Goal: Use online tool/utility: Utilize a website feature to perform a specific function

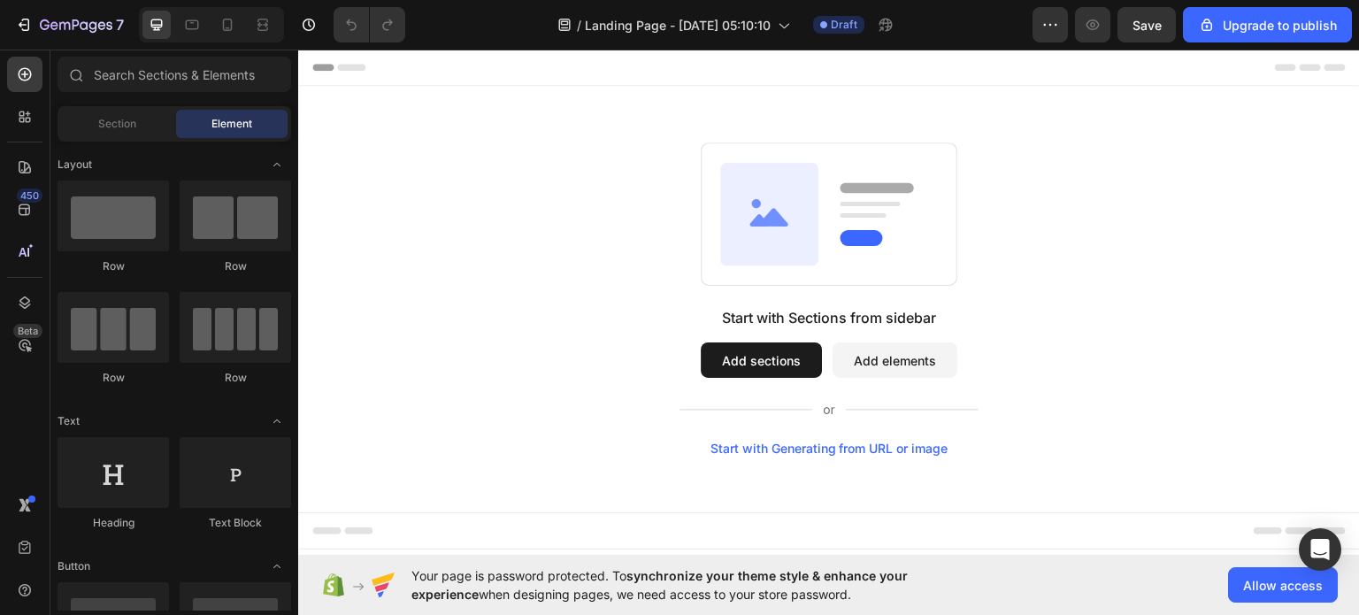
click at [519, 221] on div "Start with Sections from sidebar Add sections Add elements Start with Generatin…" at bounding box center [829, 298] width 934 height 313
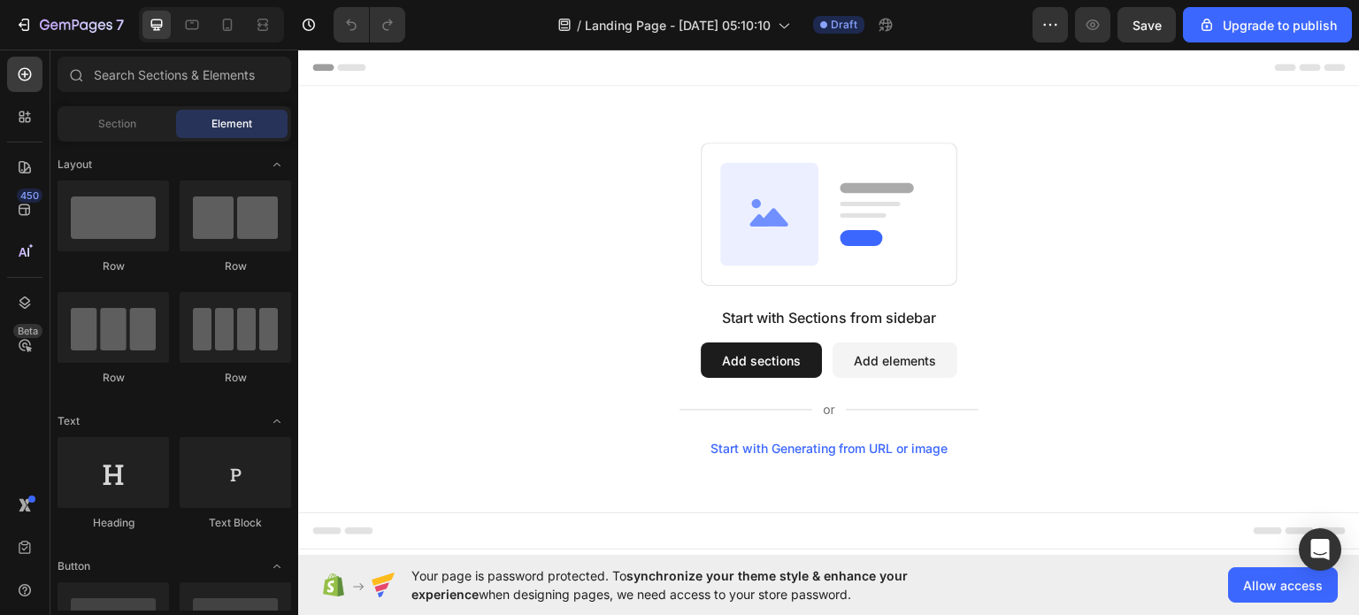
click at [519, 221] on div "Start with Sections from sidebar Add sections Add elements Start with Generatin…" at bounding box center [829, 298] width 934 height 313
click at [601, 235] on div "Start with Sections from sidebar Add sections Add elements Start with Generatin…" at bounding box center [829, 298] width 934 height 313
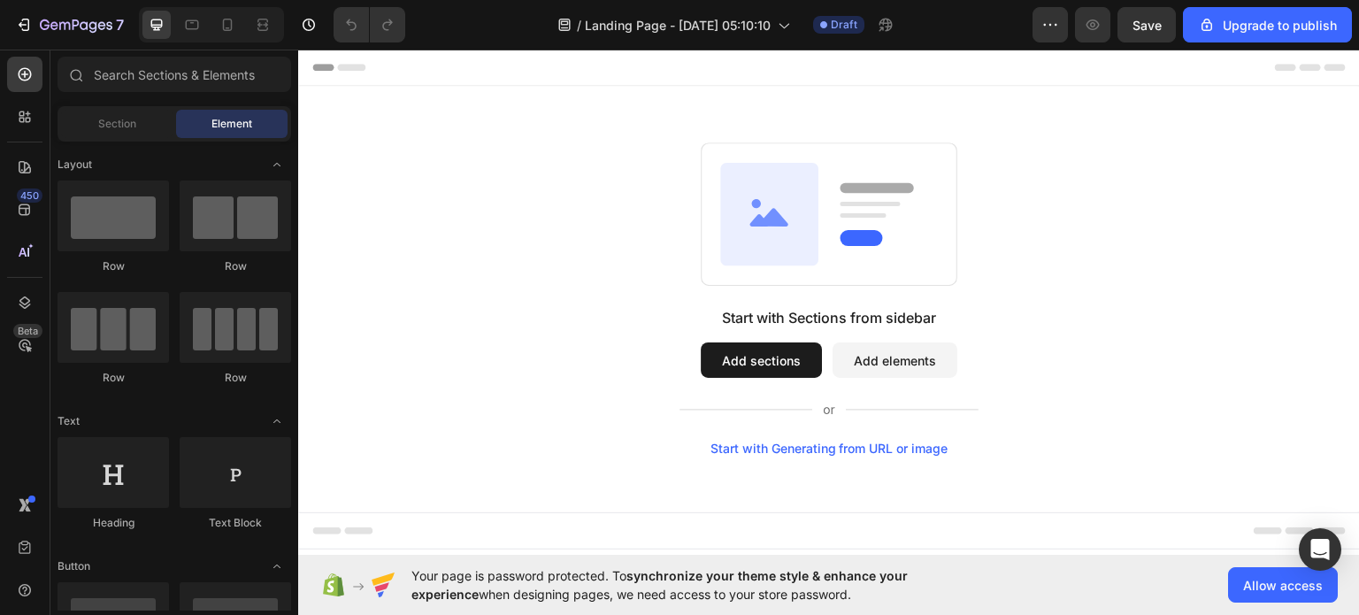
click at [1195, 272] on div "Start with Sections from sidebar Add sections Add elements Start with Generatin…" at bounding box center [829, 298] width 934 height 313
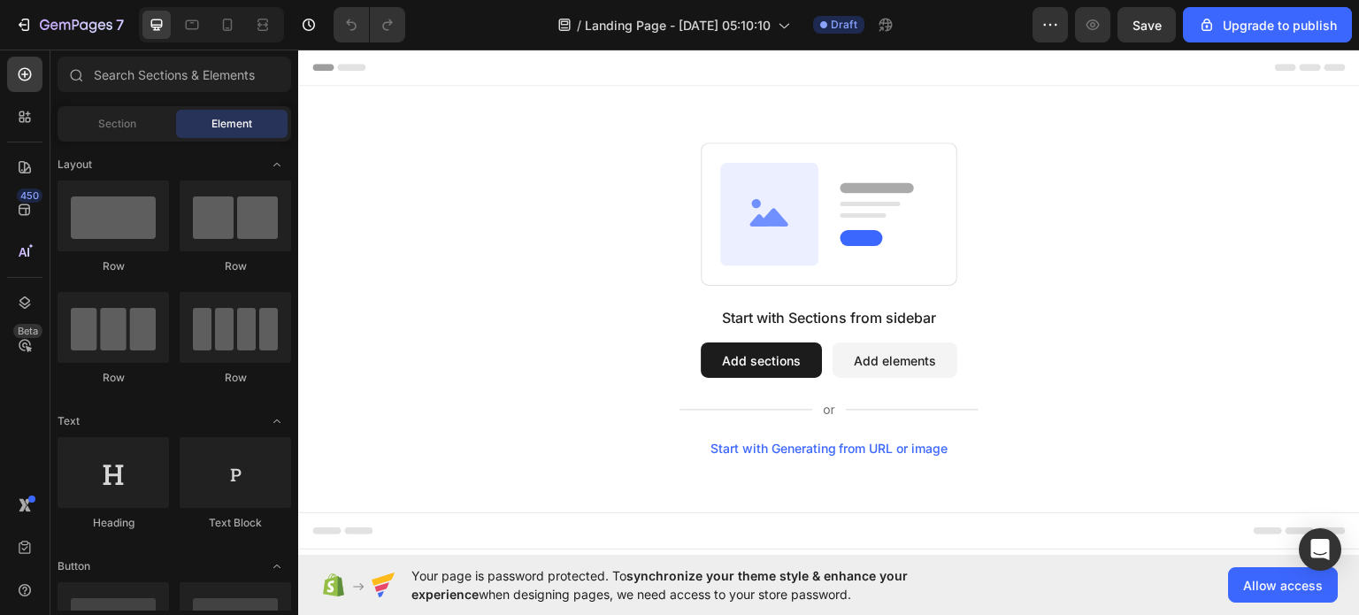
click at [1195, 272] on div "Start with Sections from sidebar Add sections Add elements Start with Generatin…" at bounding box center [829, 298] width 934 height 313
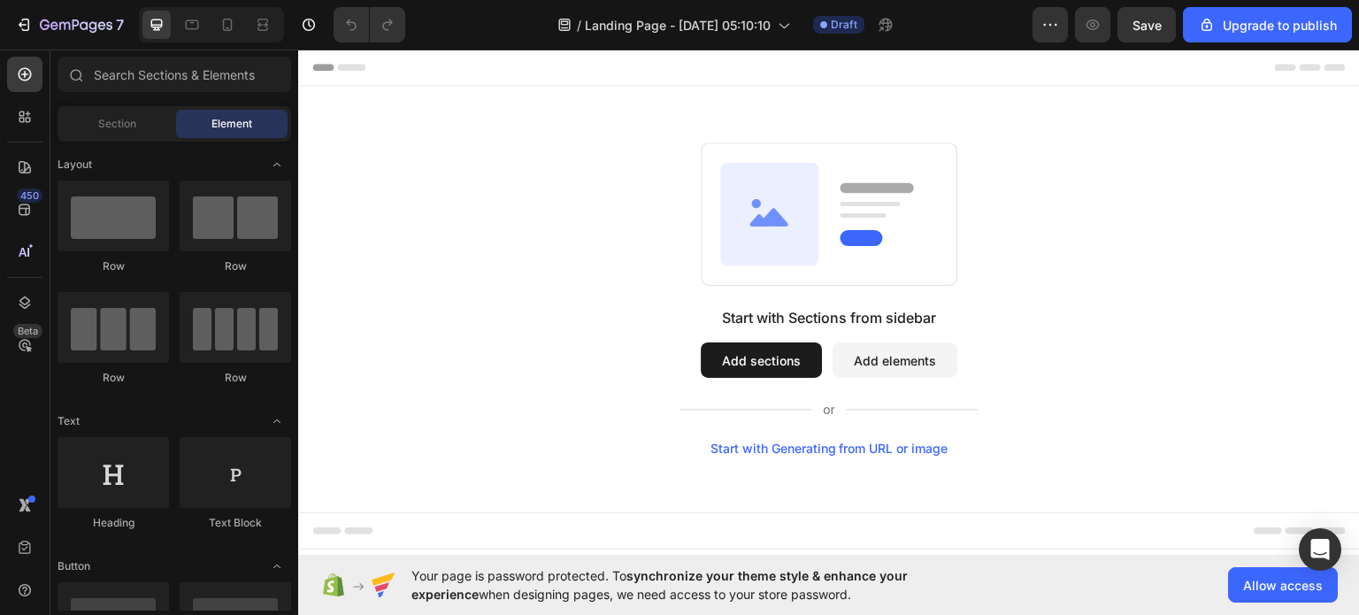
click at [1195, 272] on div "Start with Sections from sidebar Add sections Add elements Start with Generatin…" at bounding box center [829, 298] width 934 height 313
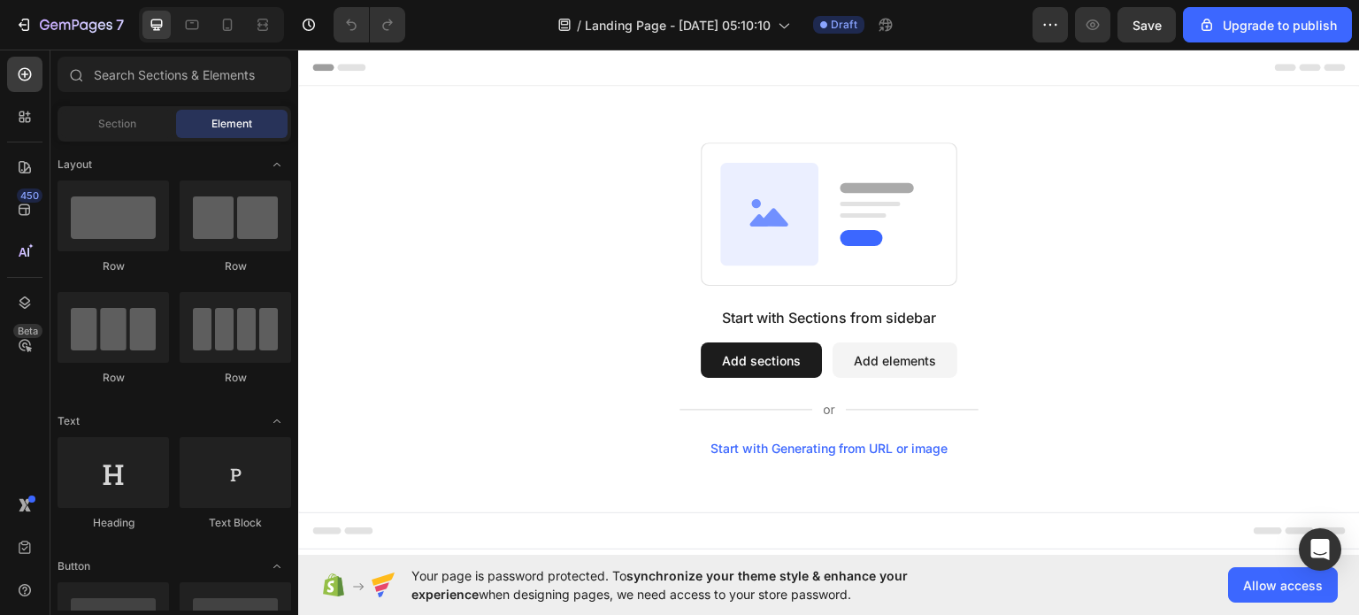
click at [1195, 272] on div "Start with Sections from sidebar Add sections Add elements Start with Generatin…" at bounding box center [829, 298] width 934 height 313
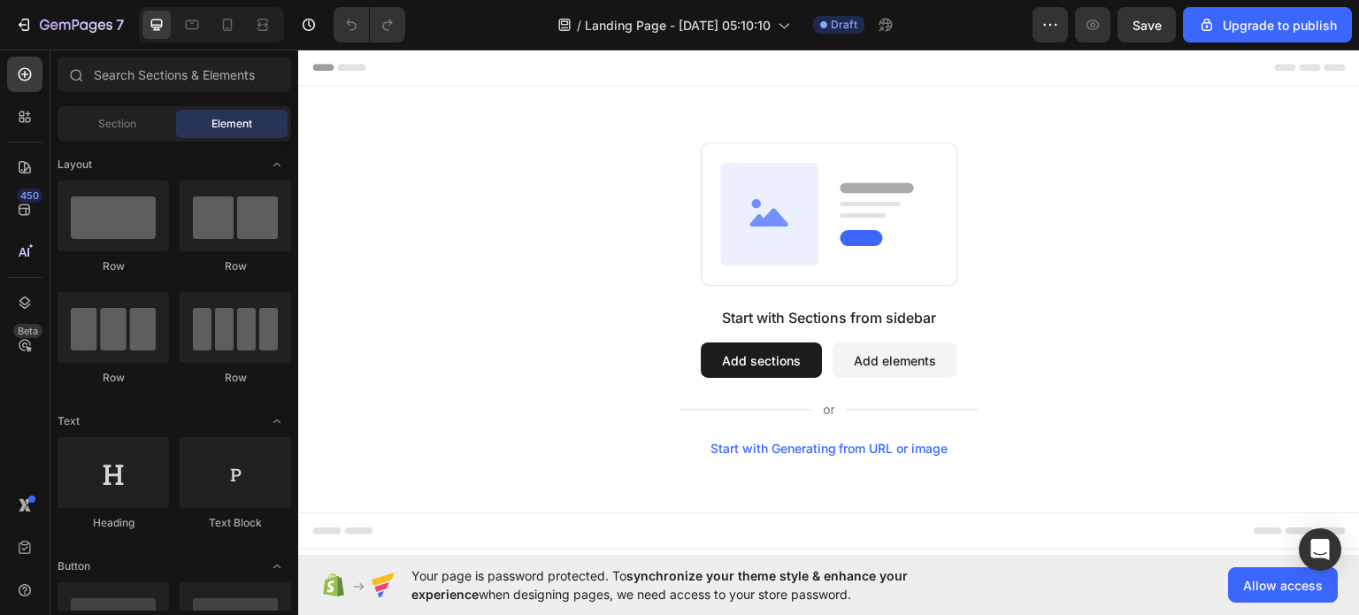
click at [1195, 272] on div "Start with Sections from sidebar Add sections Add elements Start with Generatin…" at bounding box center [829, 298] width 934 height 313
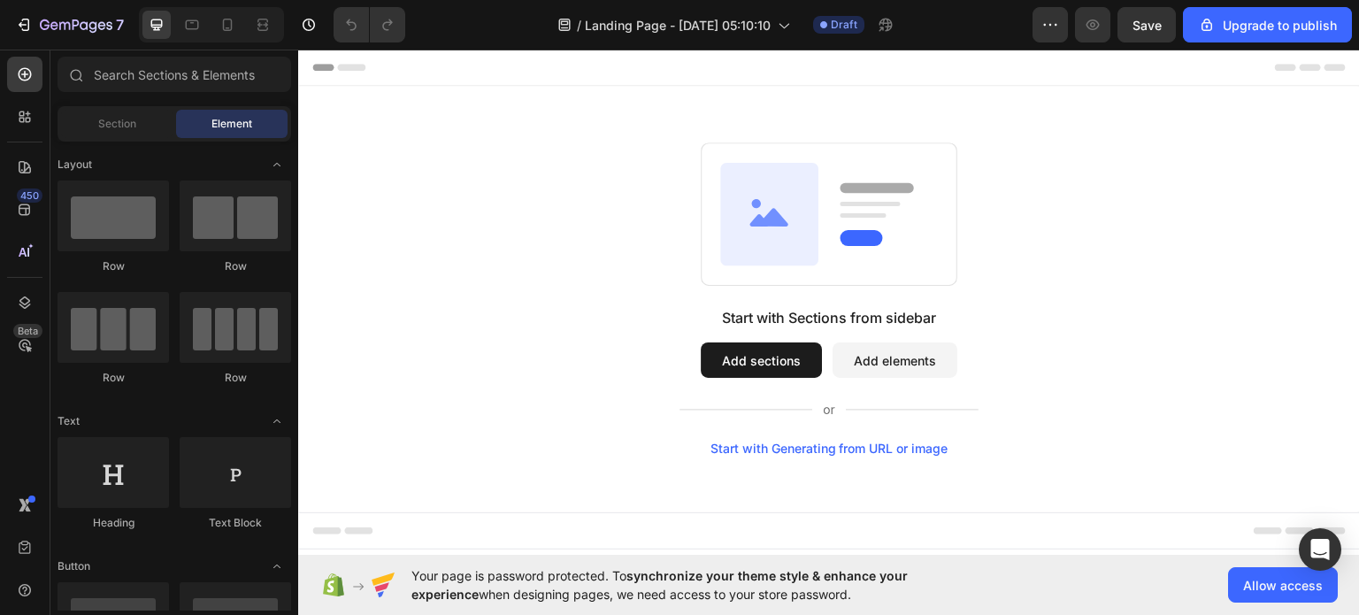
click at [1195, 272] on div "Start with Sections from sidebar Add sections Add elements Start with Generatin…" at bounding box center [829, 298] width 934 height 313
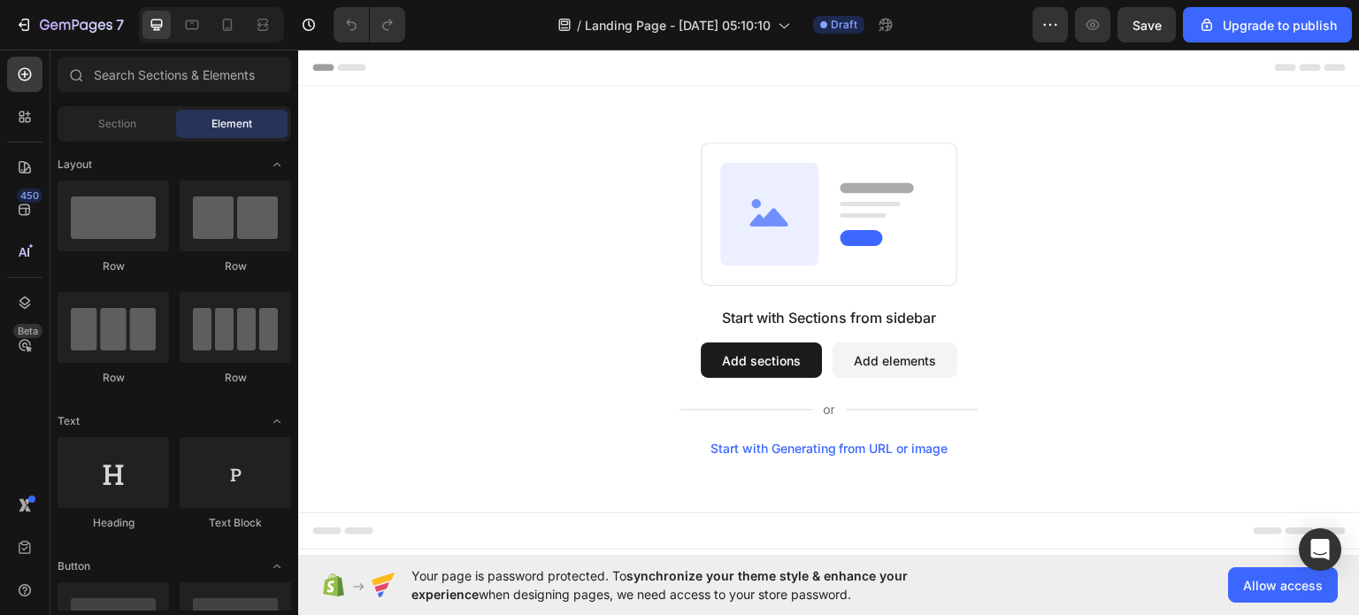
click at [1195, 272] on div "Start with Sections from sidebar Add sections Add elements Start with Generatin…" at bounding box center [829, 298] width 934 height 313
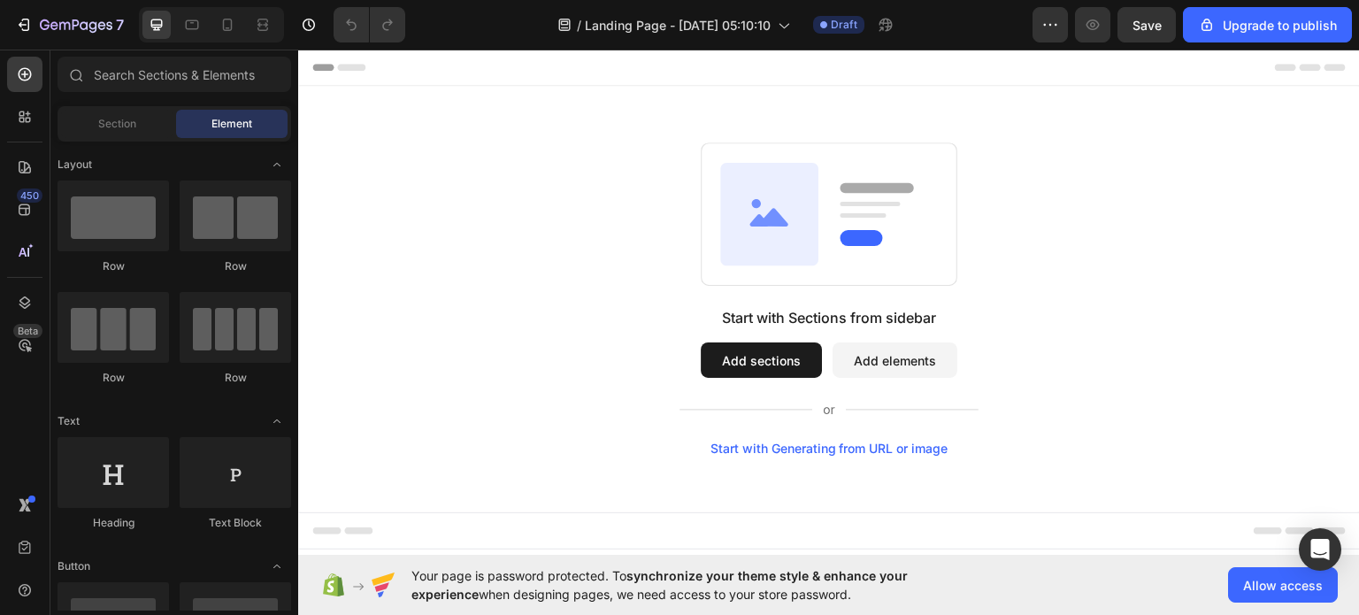
click at [1195, 272] on div "Start with Sections from sidebar Add sections Add elements Start with Generatin…" at bounding box center [829, 298] width 934 height 313
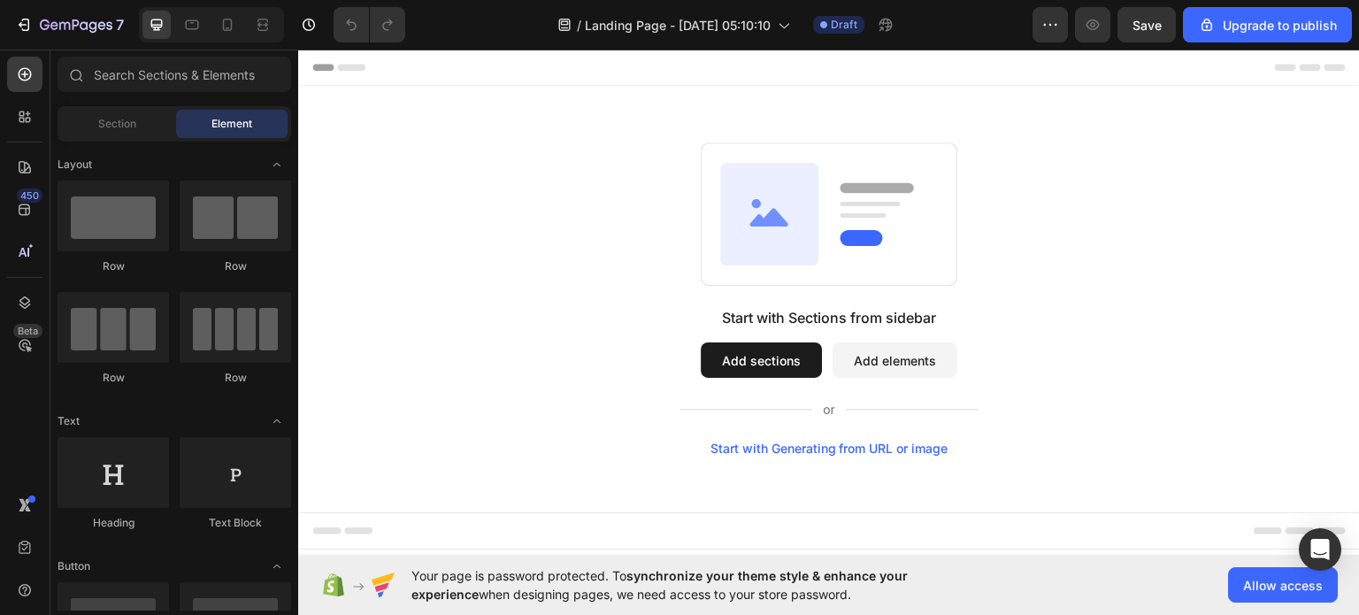
click at [457, 272] on div "Start with Sections from sidebar Add sections Add elements Start with Generatin…" at bounding box center [829, 298] width 934 height 313
click at [29, 25] on icon "button" at bounding box center [24, 25] width 18 height 18
